Goal: Book appointment/travel/reservation

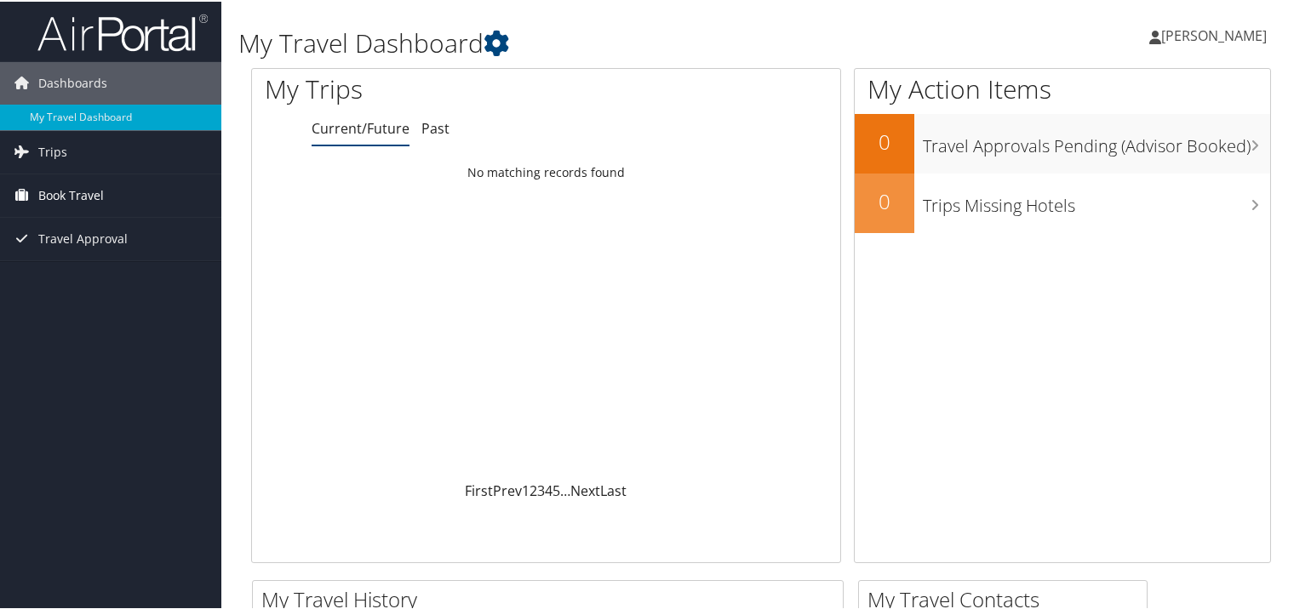
click at [74, 192] on span "Book Travel" at bounding box center [71, 194] width 66 height 43
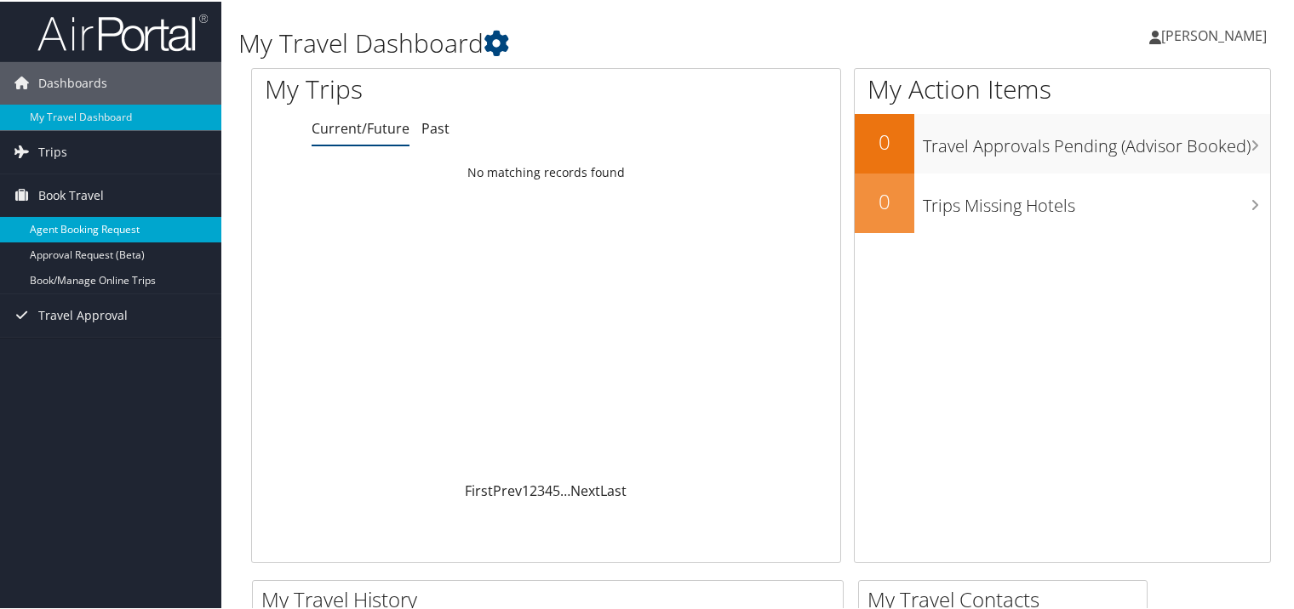
click at [112, 226] on link "Agent Booking Request" at bounding box center [110, 228] width 221 height 26
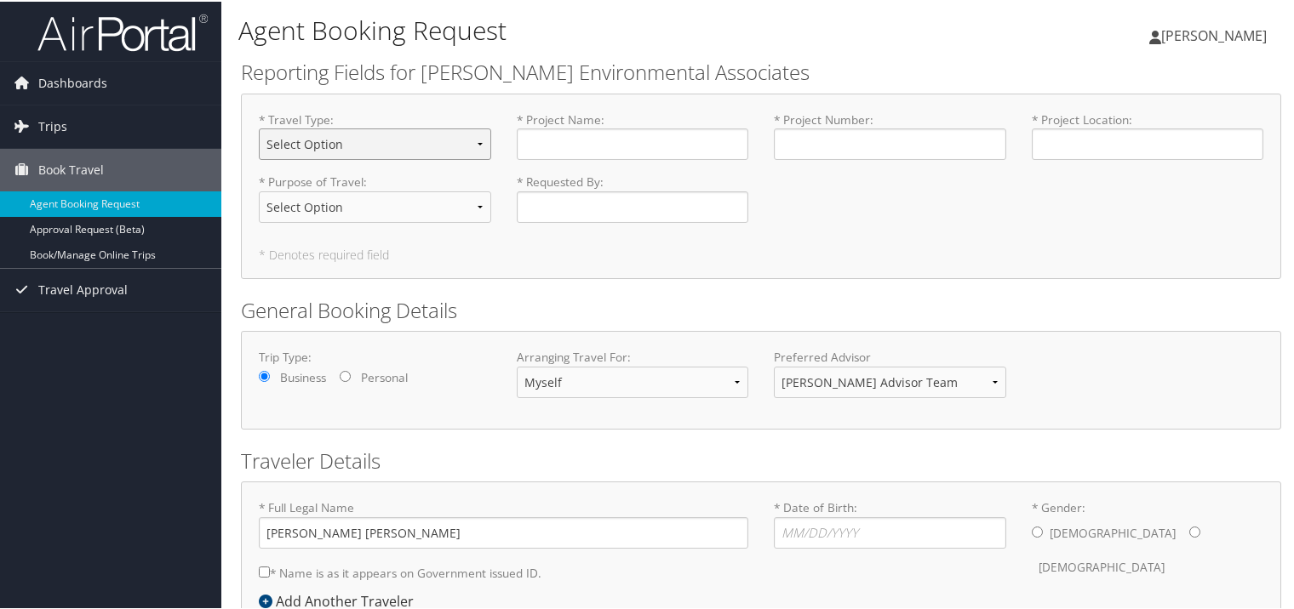
click at [484, 138] on select "Select Option Business Personal" at bounding box center [375, 142] width 232 height 31
select select "Business"
click at [259, 127] on select "Select Option Business Personal" at bounding box center [375, 142] width 232 height 31
click at [582, 137] on input "* Project Name : Required" at bounding box center [633, 142] width 232 height 31
click at [470, 207] on select "Select Option Bid/Proposal site visit Conference Direct Project Bill Marketing …" at bounding box center [375, 205] width 232 height 31
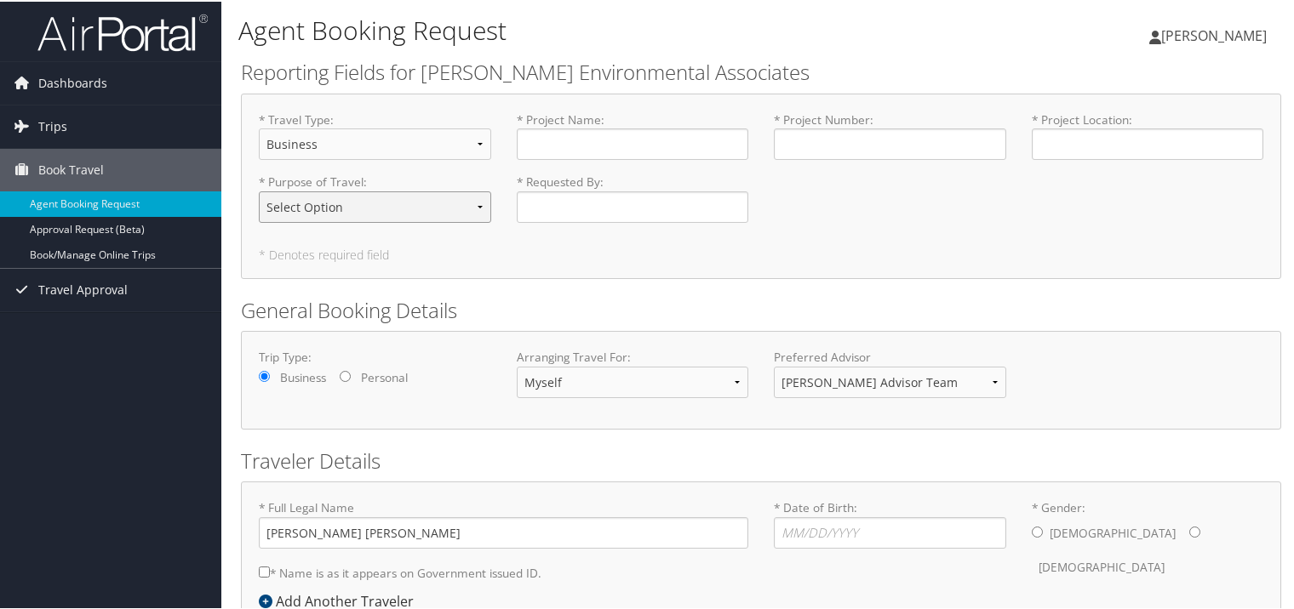
select select "Direct Project Bill"
click at [259, 190] on select "Select Option Bid/Proposal site visit Conference Direct Project Bill Marketing …" at bounding box center [375, 205] width 232 height 31
click at [638, 142] on input "* Project Name : Required" at bounding box center [633, 142] width 232 height 31
click at [730, 383] on select "Myself Another Traveler Guest Traveler" at bounding box center [633, 380] width 232 height 31
click at [730, 381] on select "Myself Another Traveler Guest Traveler" at bounding box center [633, 380] width 232 height 31
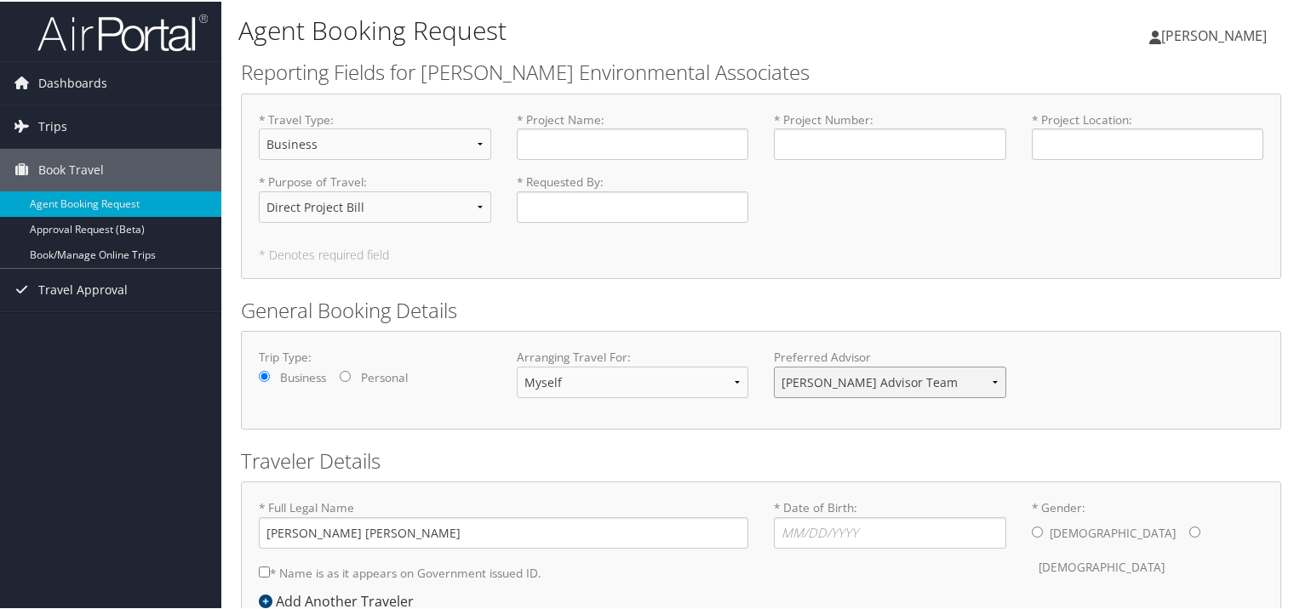
click at [980, 380] on select "[PERSON_NAME] Advisor Team Corporate Advisor Team" at bounding box center [890, 380] width 232 height 31
click at [80, 252] on link "Book/Manage Online Trips" at bounding box center [110, 254] width 221 height 26
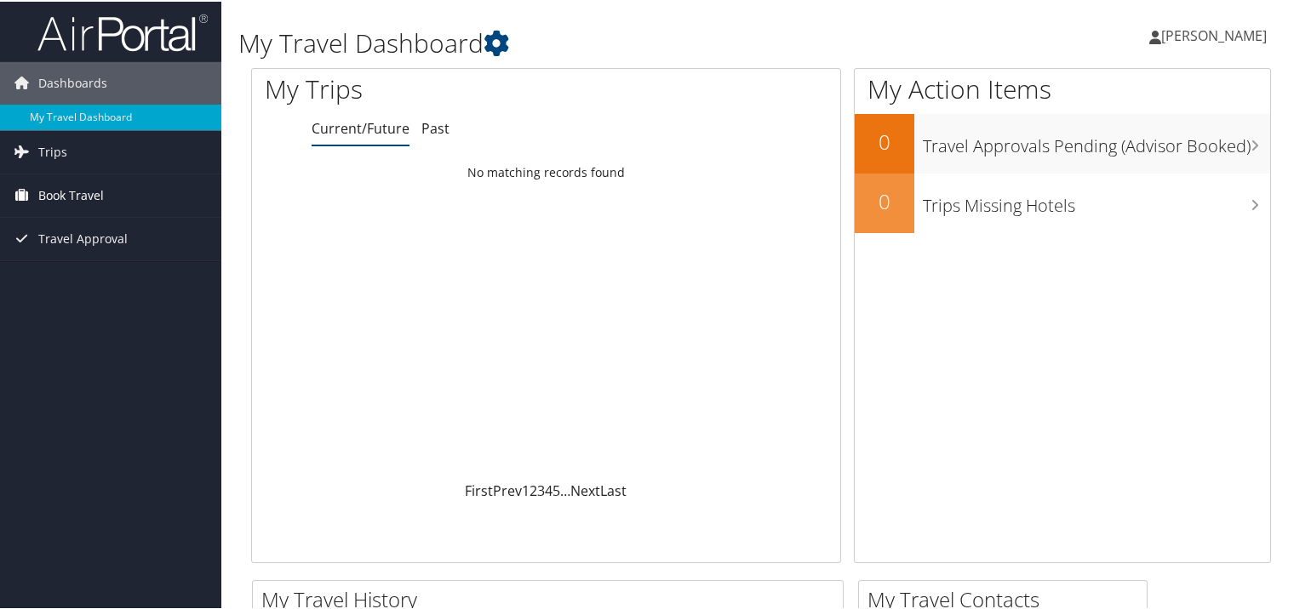
click at [82, 192] on span "Book Travel" at bounding box center [71, 194] width 66 height 43
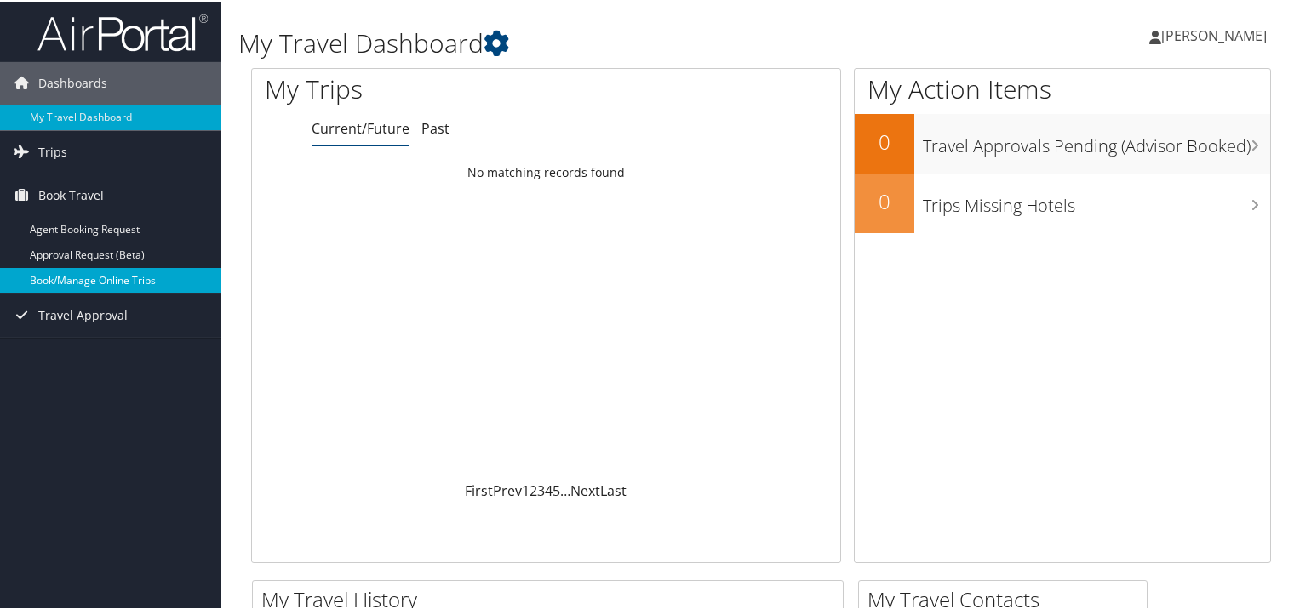
click at [103, 277] on link "Book/Manage Online Trips" at bounding box center [110, 279] width 221 height 26
